Goal: Transaction & Acquisition: Purchase product/service

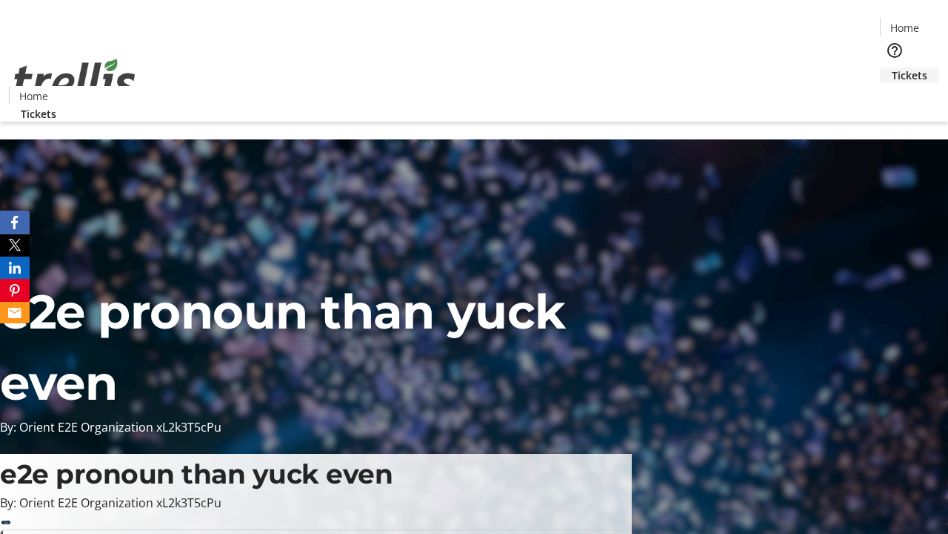
click at [892, 67] on span "Tickets" at bounding box center [910, 75] width 36 height 16
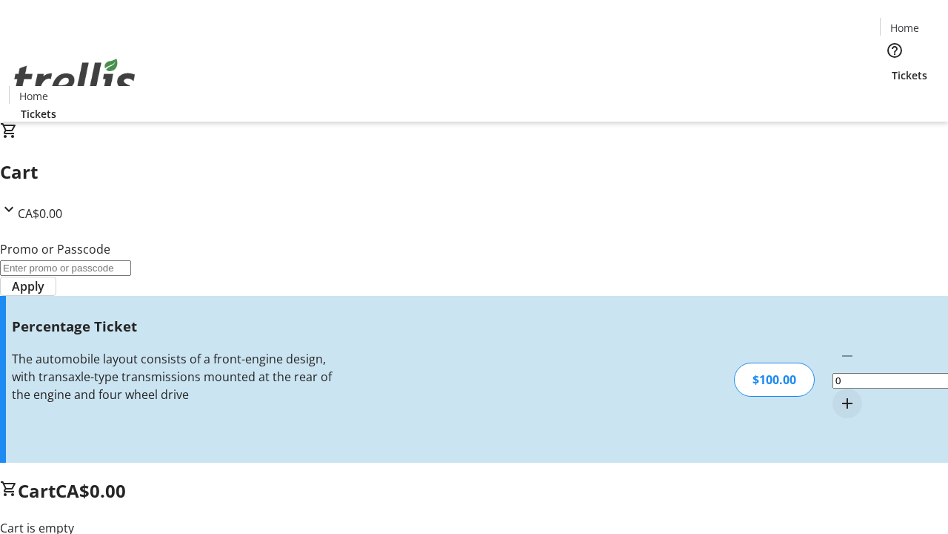
click at [839, 394] on mat-icon "Increment by one" at bounding box center [848, 403] width 18 height 18
type input "1"
type input "BAR"
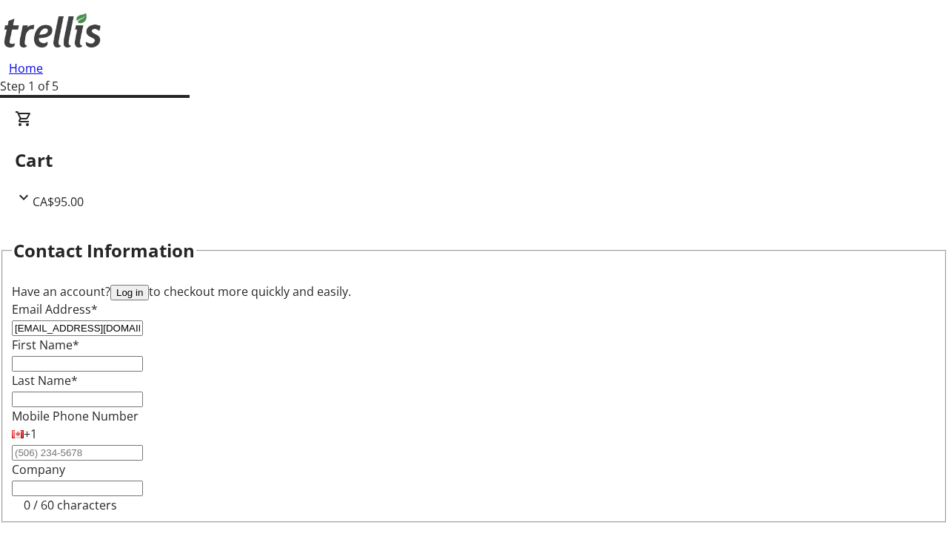
type input "[EMAIL_ADDRESS][DOMAIN_NAME]"
type input "Teagan"
type input "[PERSON_NAME]"
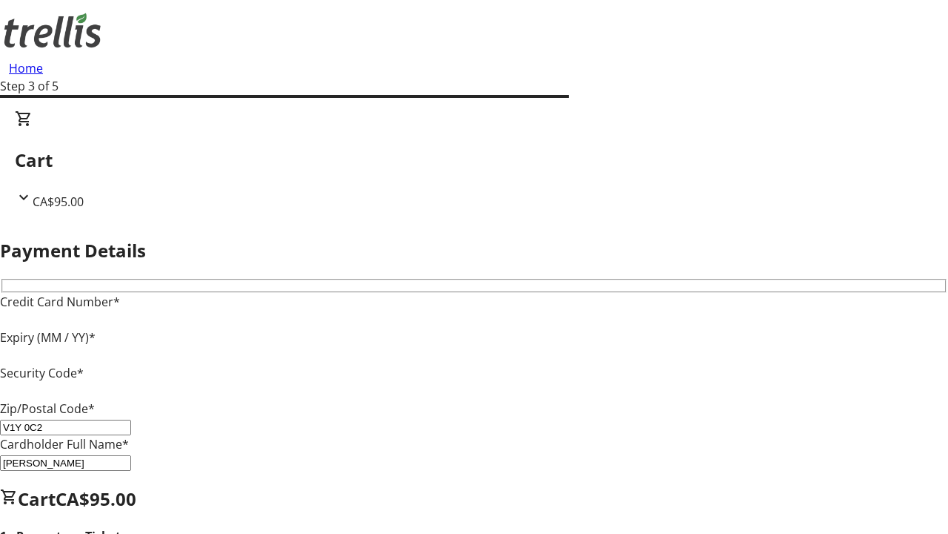
type input "V1Y 0C2"
